Goal: Transaction & Acquisition: Book appointment/travel/reservation

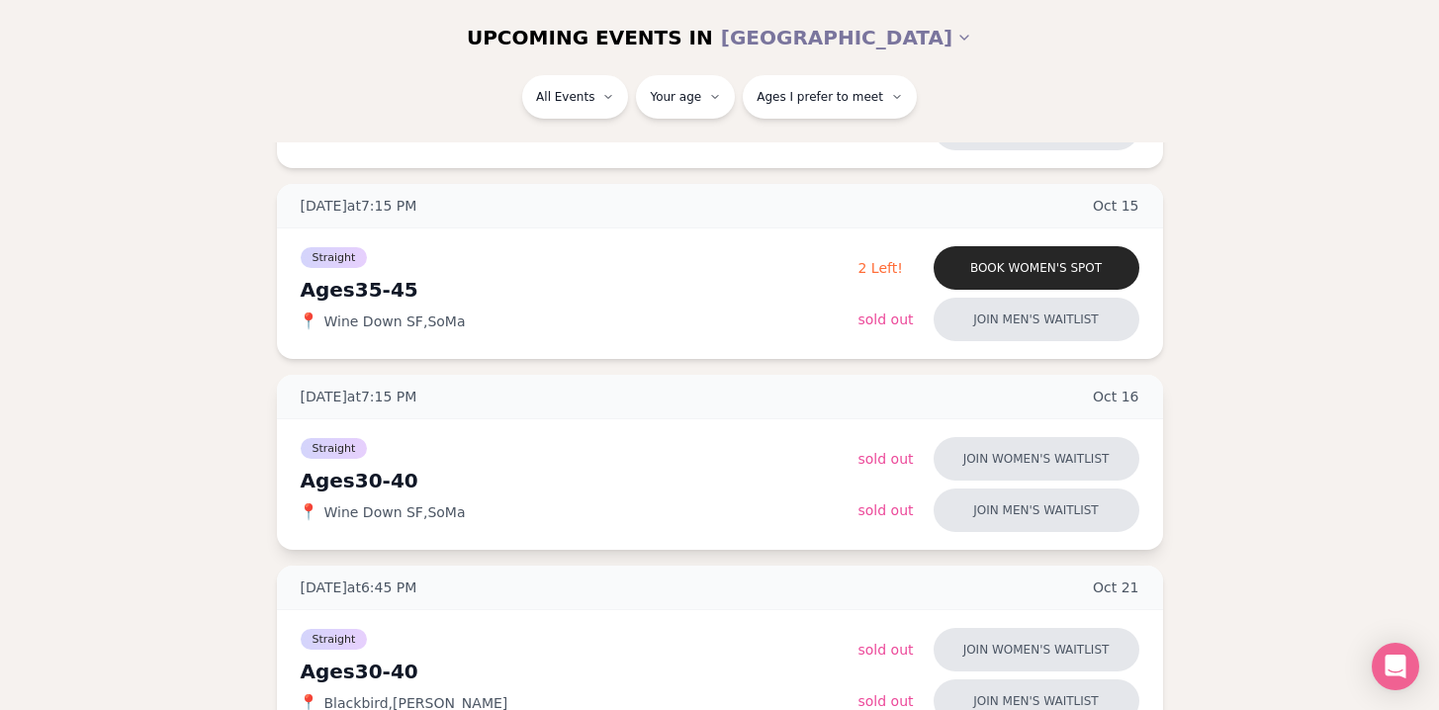
scroll to position [424, 0]
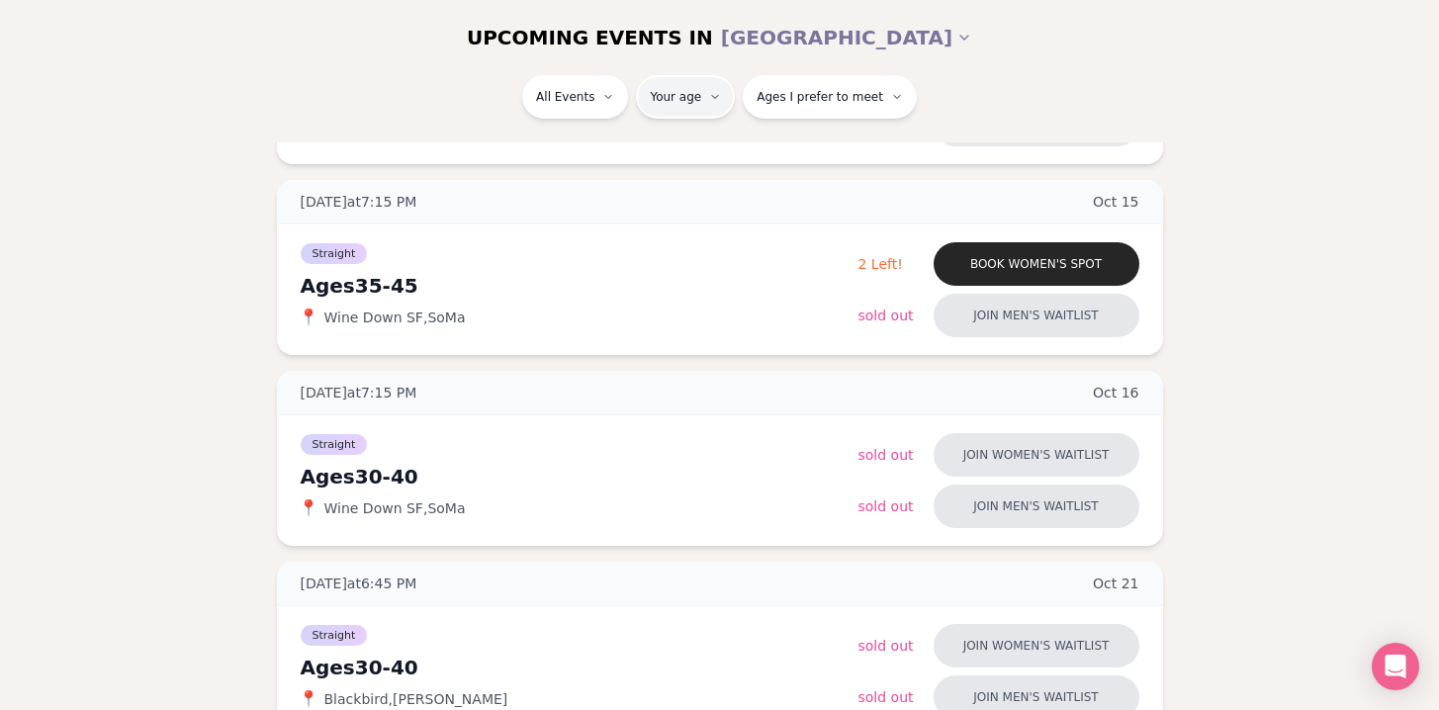
type input "**"
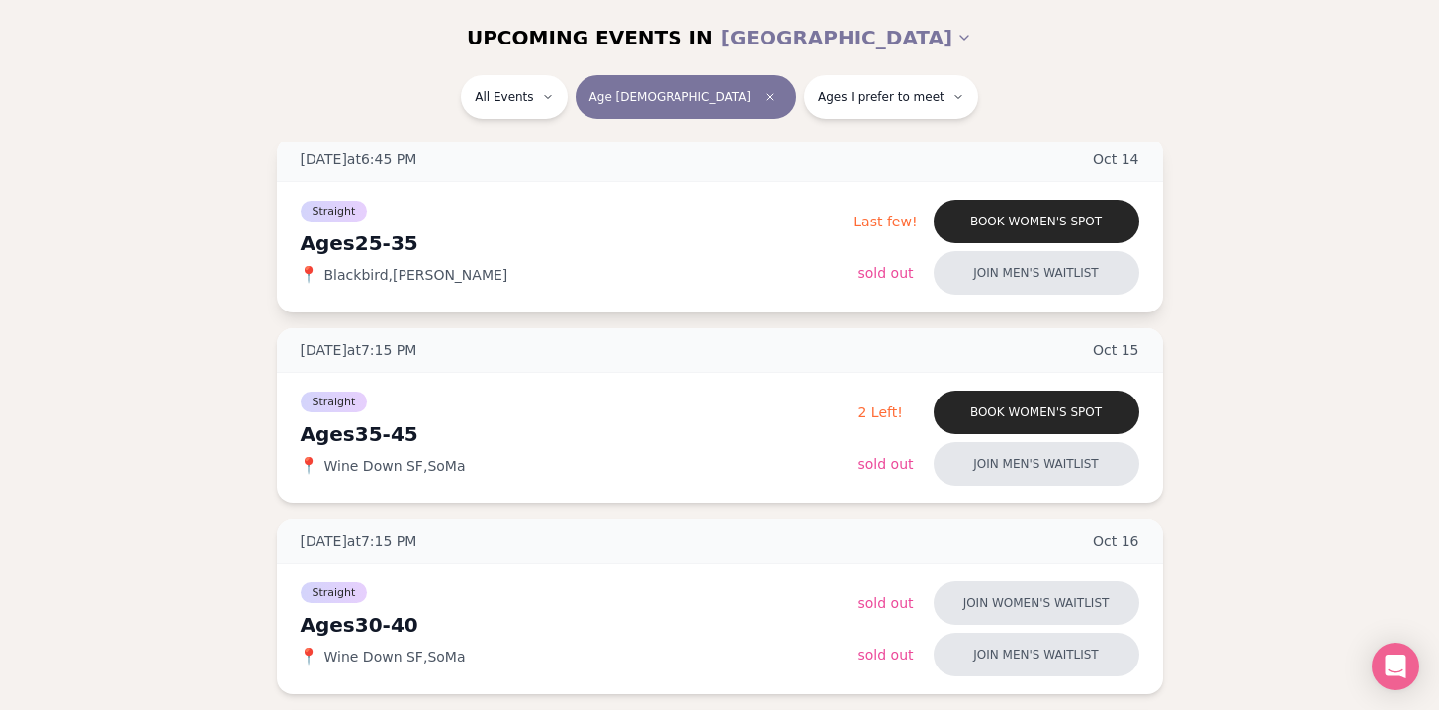
scroll to position [278, 0]
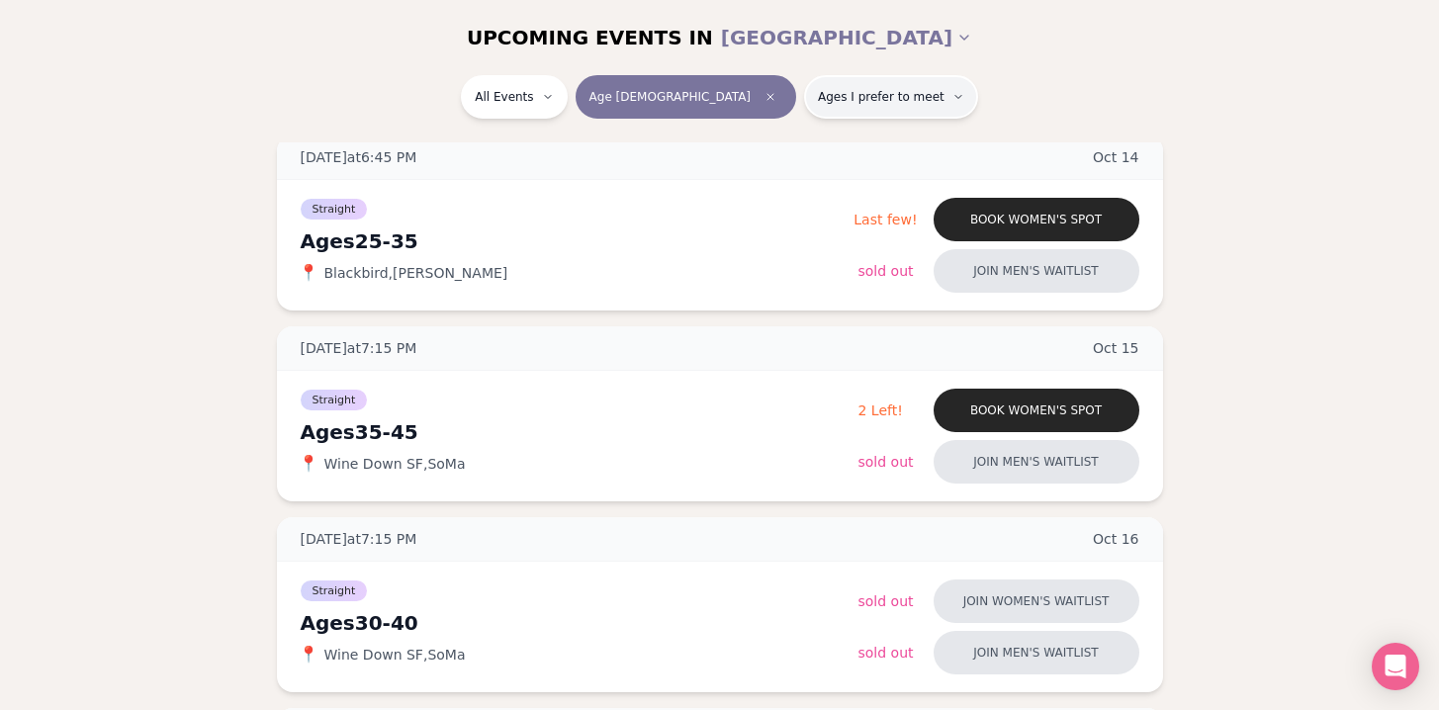
click at [821, 98] on span "Ages I prefer to meet" at bounding box center [881, 97] width 127 height 16
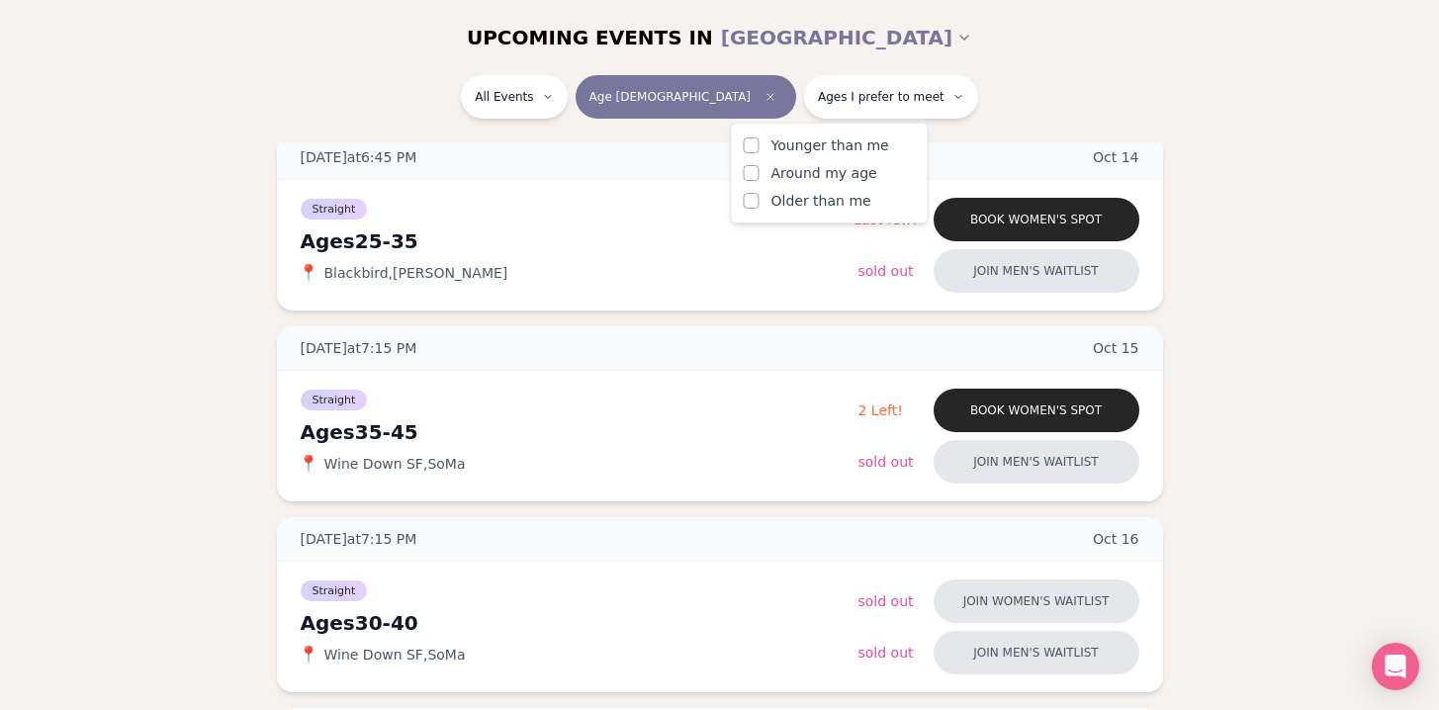
click at [810, 176] on span "Around my age" at bounding box center [825, 173] width 106 height 20
click at [760, 176] on button "Around my age" at bounding box center [752, 173] width 16 height 16
click at [810, 201] on span "Older than me" at bounding box center [822, 201] width 100 height 20
click at [760, 201] on button "Older than me" at bounding box center [752, 201] width 16 height 16
click at [1007, 70] on div "UPCOMING EVENTS IN [GEOGRAPHIC_DATA]" at bounding box center [719, 37] width 1139 height 75
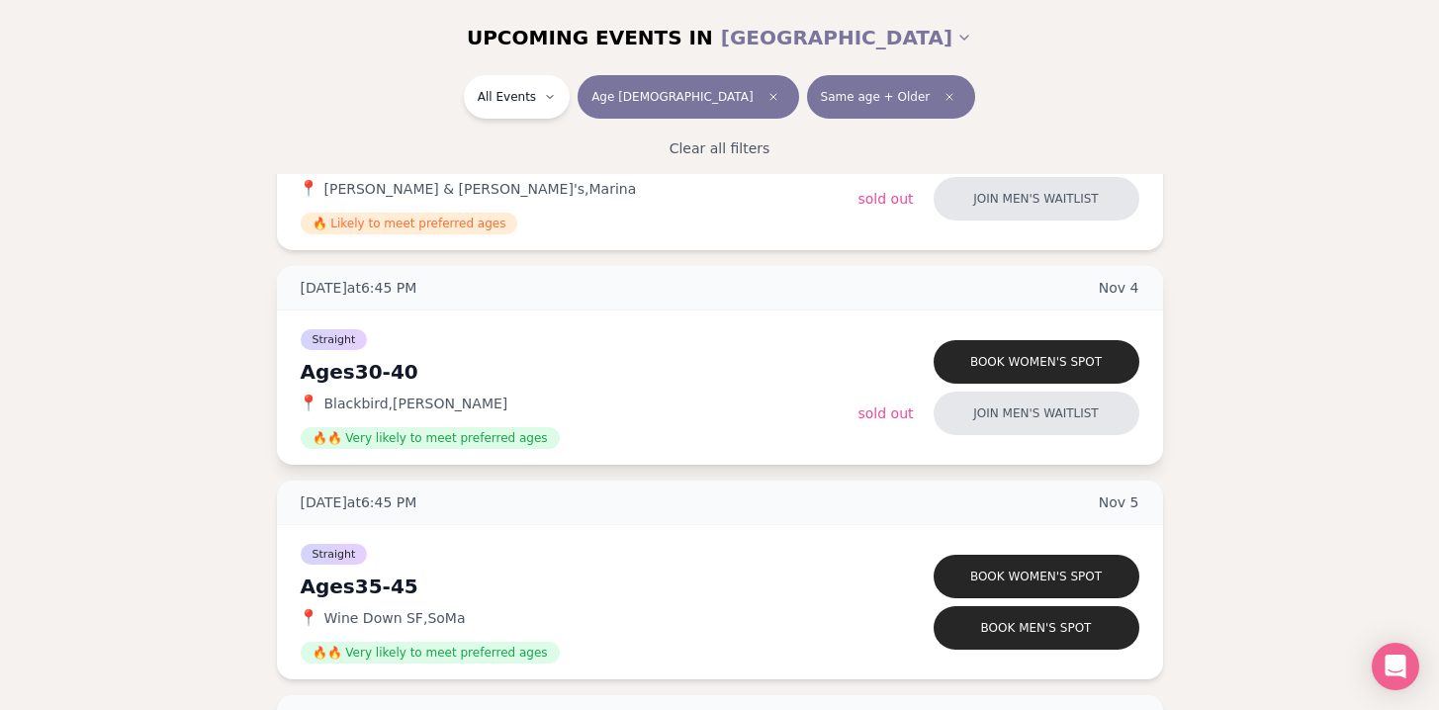
scroll to position [2069, 0]
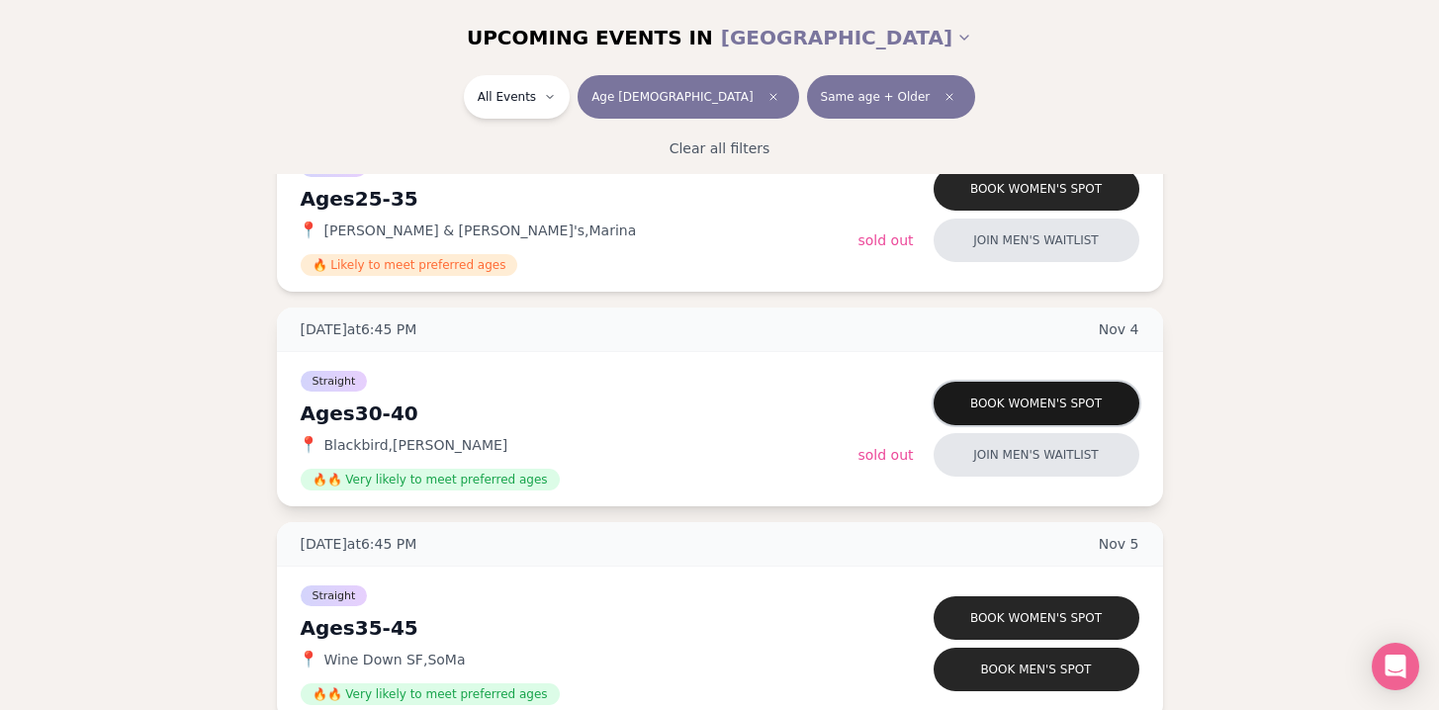
click at [1021, 391] on button "Book women's spot" at bounding box center [1037, 404] width 206 height 44
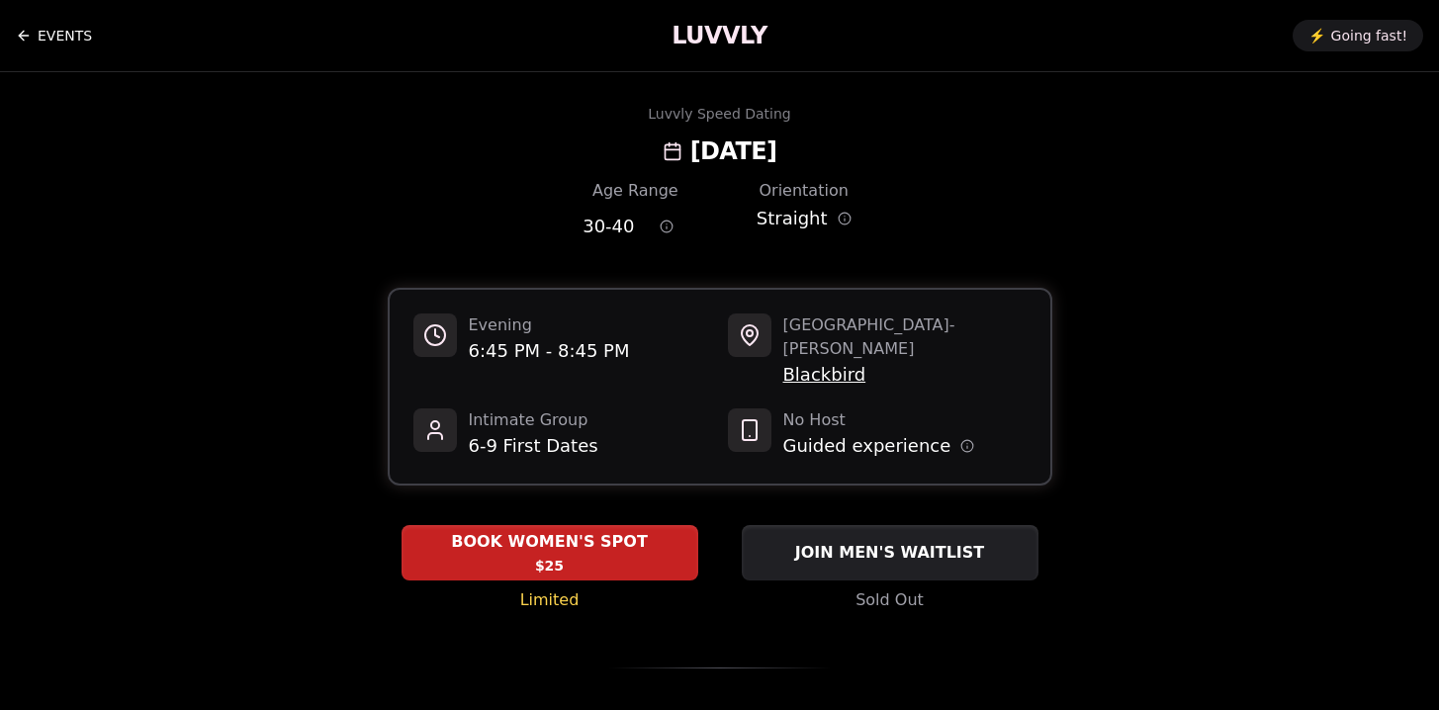
click at [27, 36] on icon "Back to events" at bounding box center [23, 36] width 9 height 0
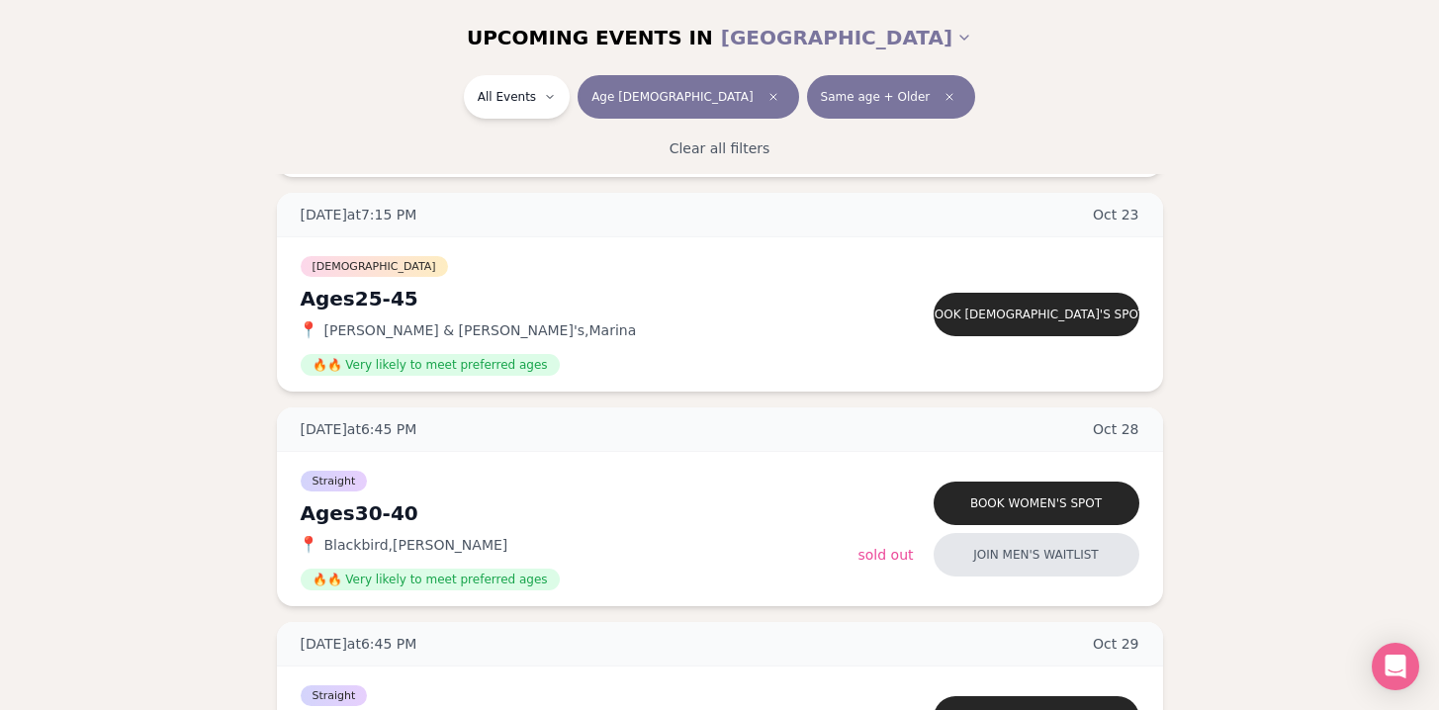
scroll to position [1321, 0]
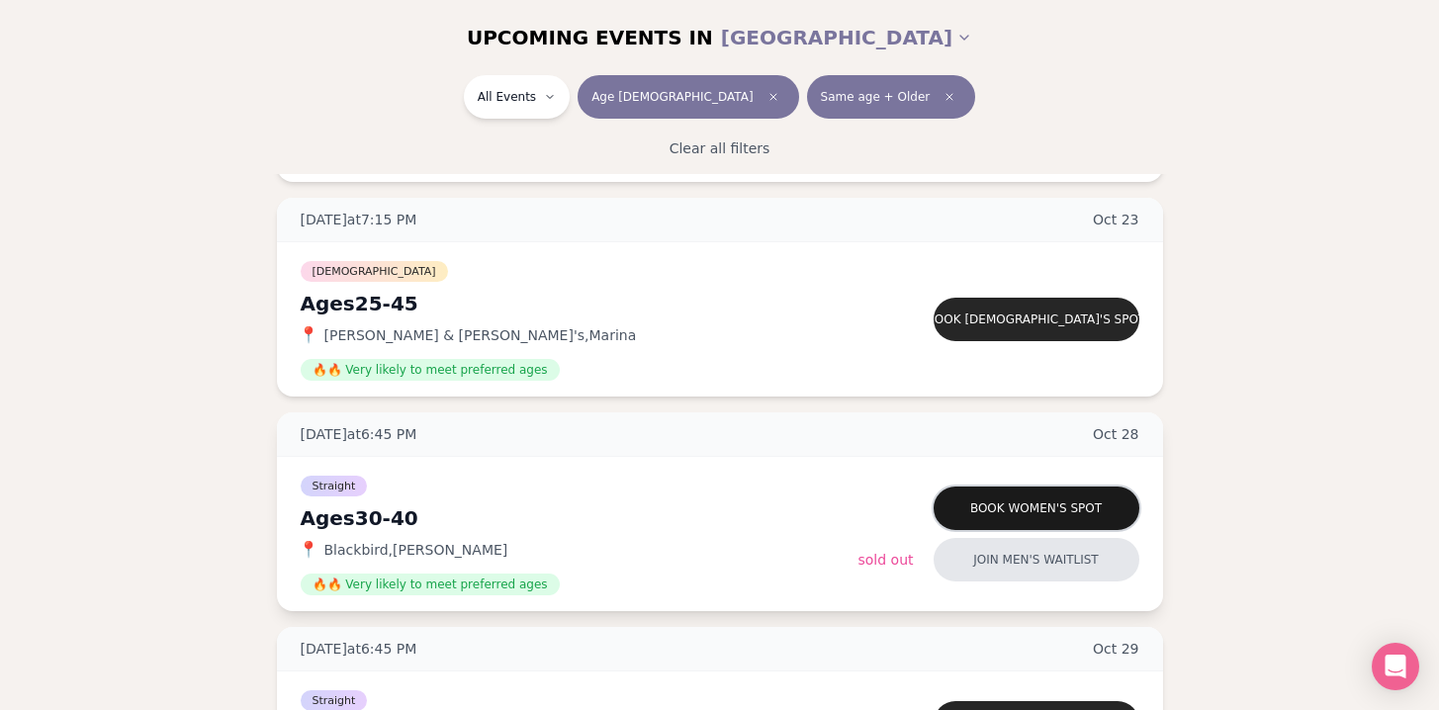
click at [996, 507] on button "Book women's spot" at bounding box center [1037, 509] width 206 height 44
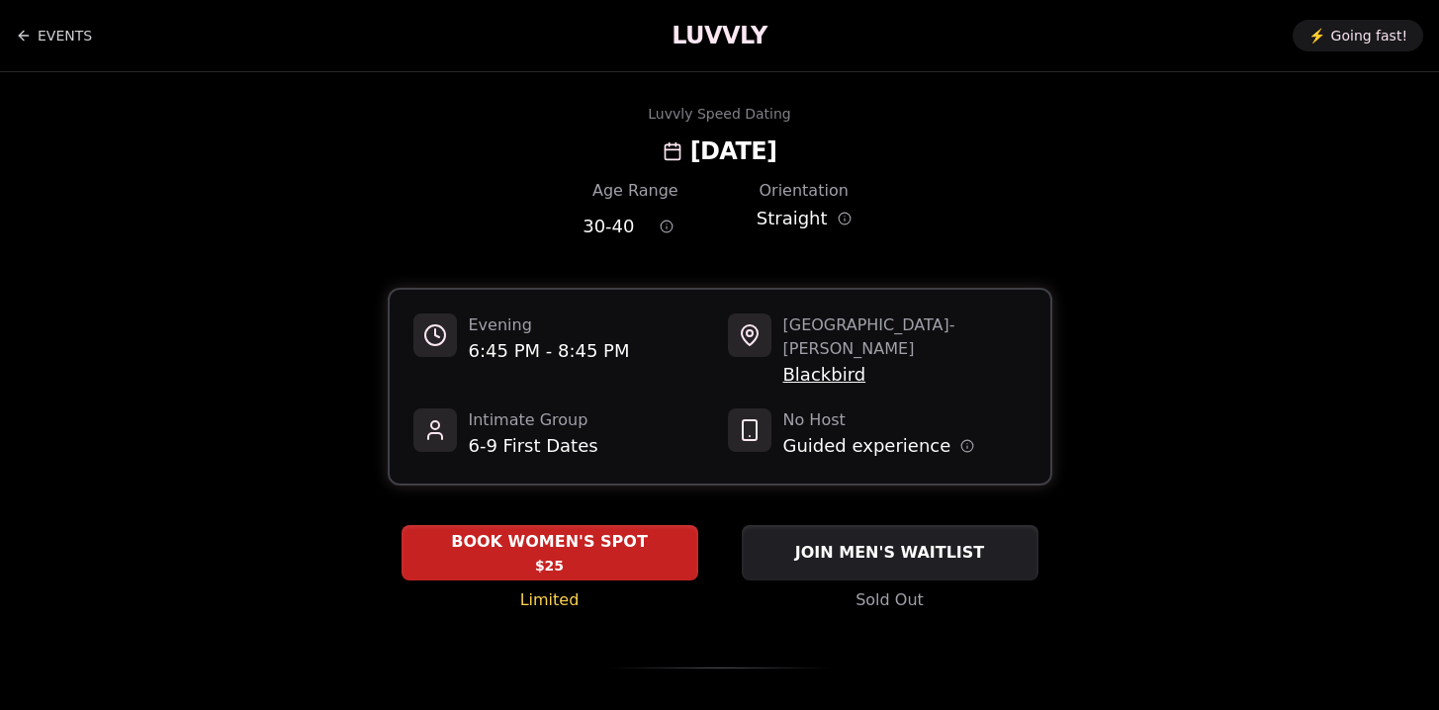
click at [1323, 58] on div "EVENTS LUVVLY ⚡️ Going fast!" at bounding box center [719, 35] width 1439 height 71
click at [1323, 27] on span "⚡️" at bounding box center [1317, 36] width 17 height 20
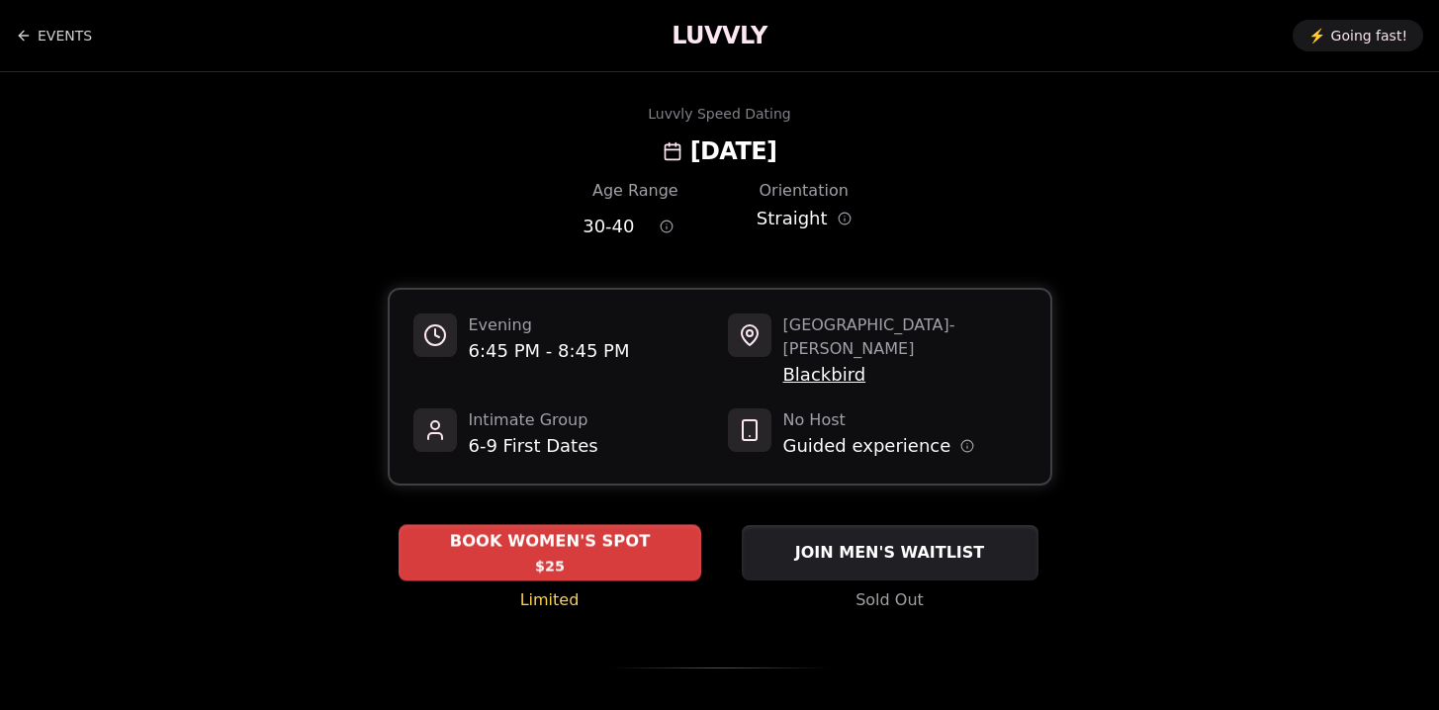
click at [623, 537] on div "BOOK WOMEN'S SPOT $25" at bounding box center [550, 552] width 303 height 54
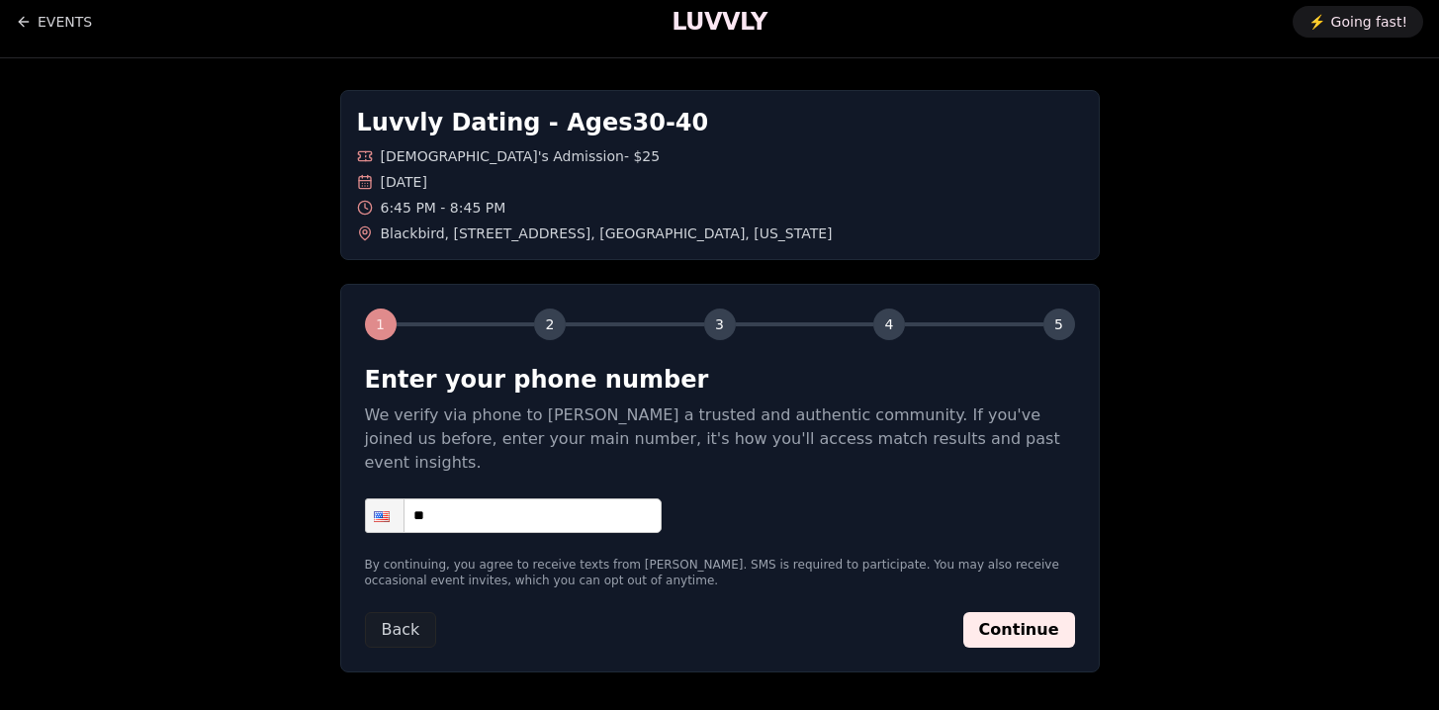
scroll to position [26, 0]
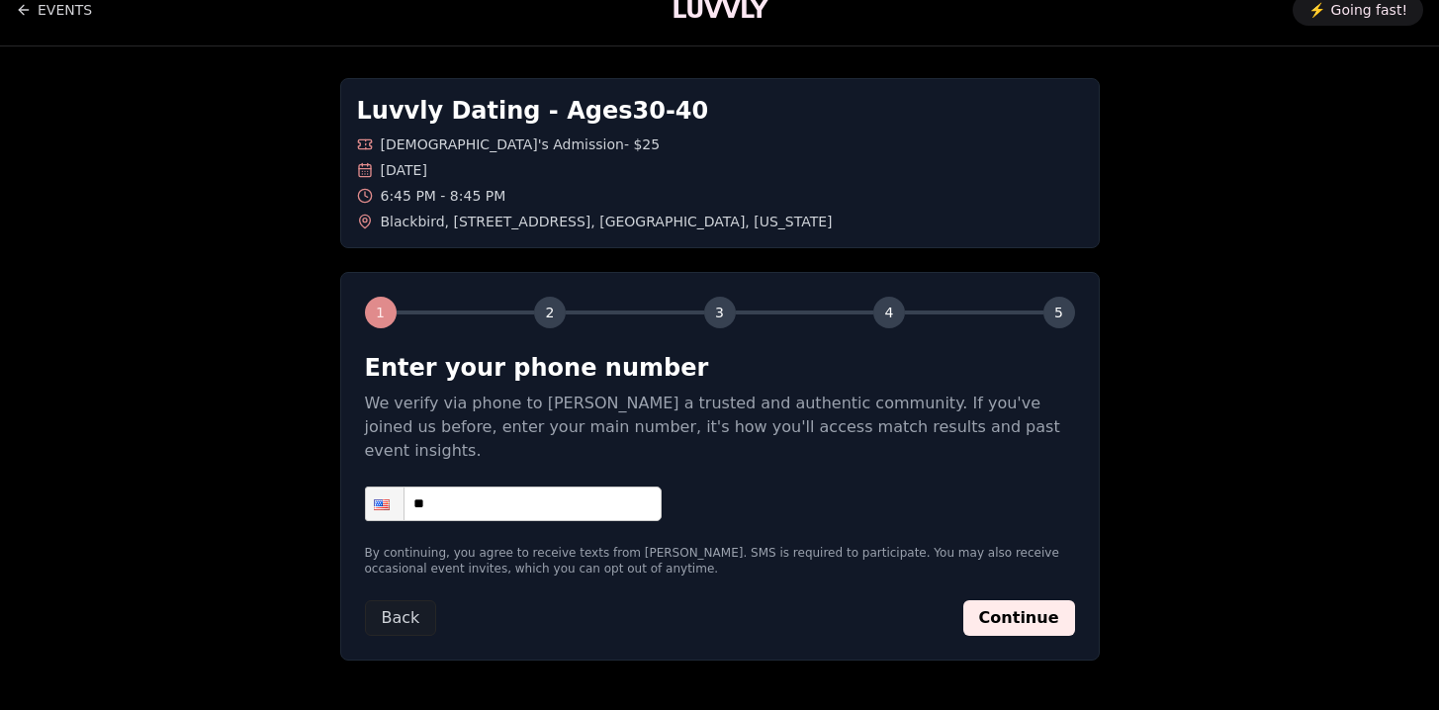
click at [1163, 424] on div "Luvvly Dating - Ages [DEMOGRAPHIC_DATA] [DEMOGRAPHIC_DATA]'s Admission - $25 [D…" at bounding box center [720, 369] width 1385 height 646
click at [1207, 271] on div "Luvvly Dating - Ages [DEMOGRAPHIC_DATA] [DEMOGRAPHIC_DATA]'s Admission - $25 [D…" at bounding box center [720, 369] width 1385 height 646
